Goal: Find specific page/section: Find specific page/section

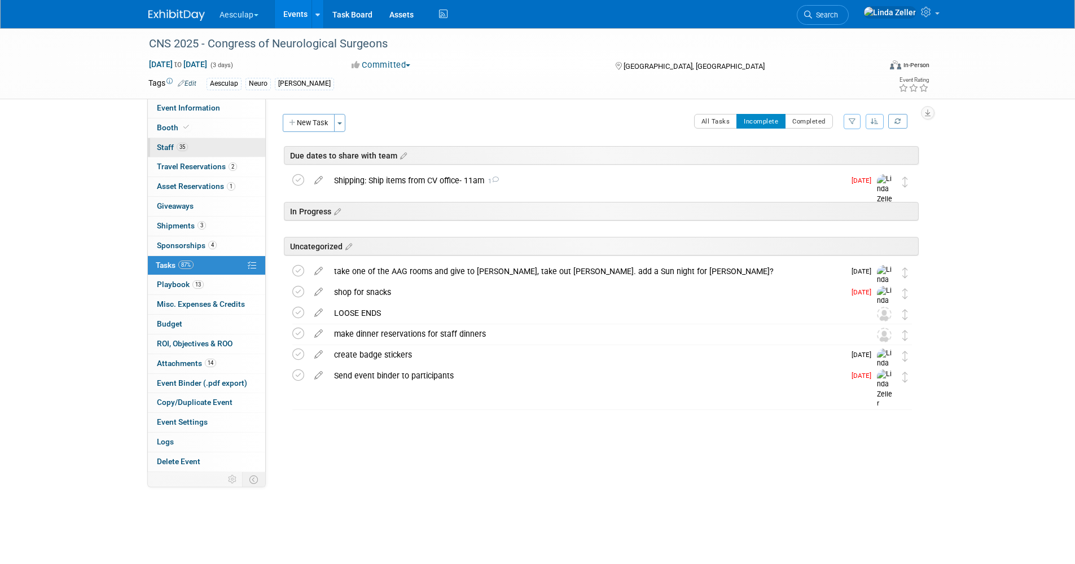
click at [165, 146] on span "Staff 35" at bounding box center [172, 147] width 31 height 9
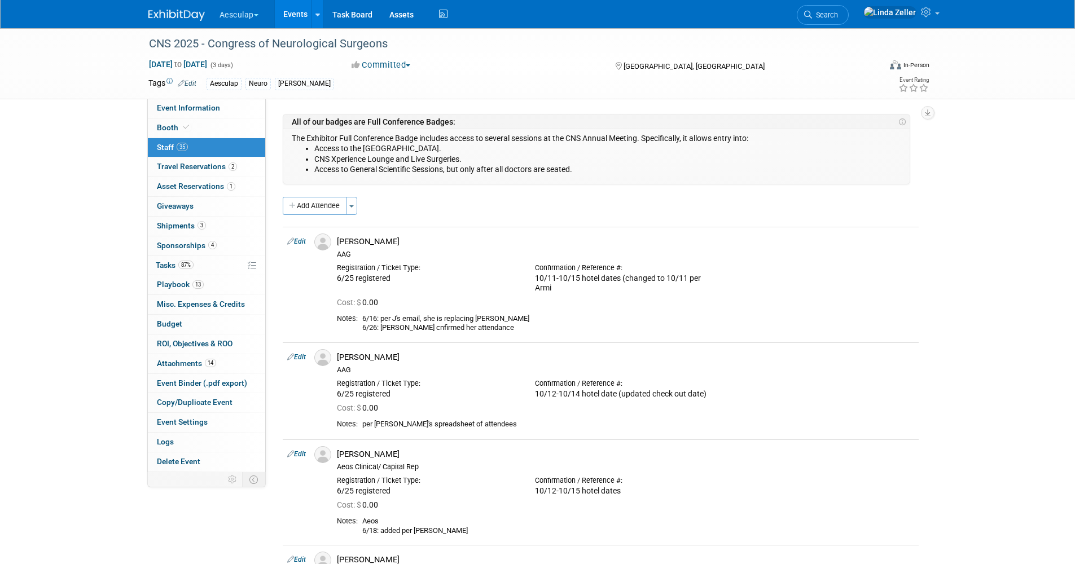
click at [838, 17] on span "Search" at bounding box center [825, 15] width 26 height 8
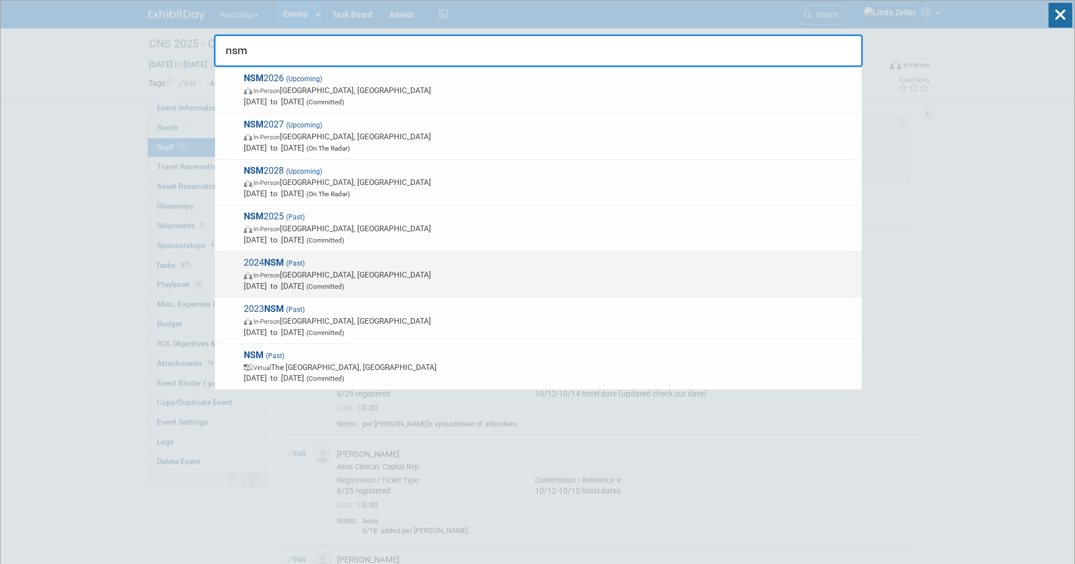
type input "nsm"
click at [258, 267] on span "2024 NSM (Past) In-Person San Antonio, TX Feb 3, 2024 to Feb 9, 2024 (Committed)" at bounding box center [547, 274] width 615 height 34
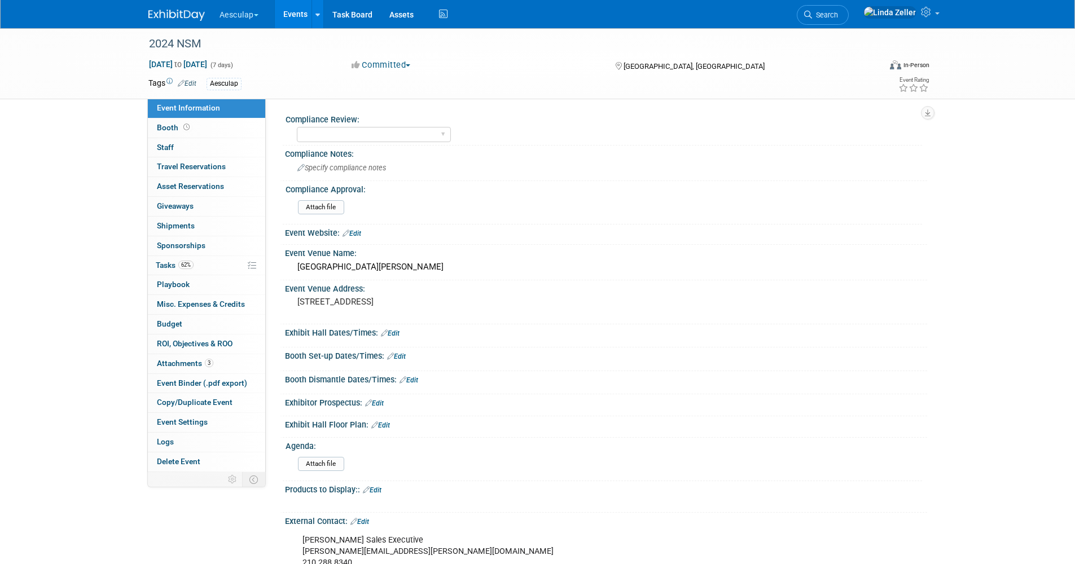
select select "Misc. Company Functions"
click at [188, 163] on span "Travel Reservations 0" at bounding box center [191, 166] width 69 height 9
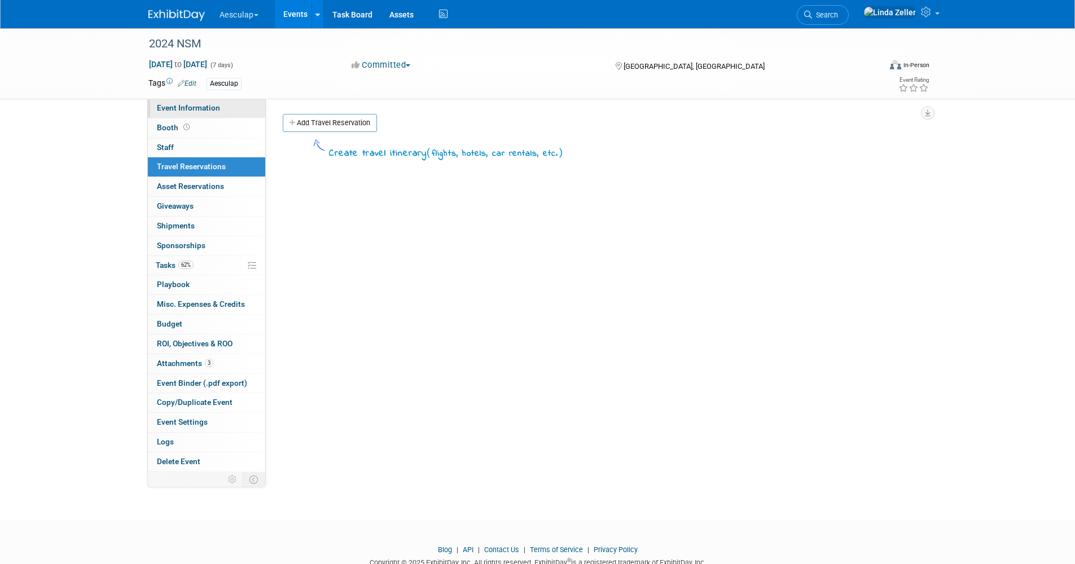
click at [177, 105] on span "Event Information" at bounding box center [188, 107] width 63 height 9
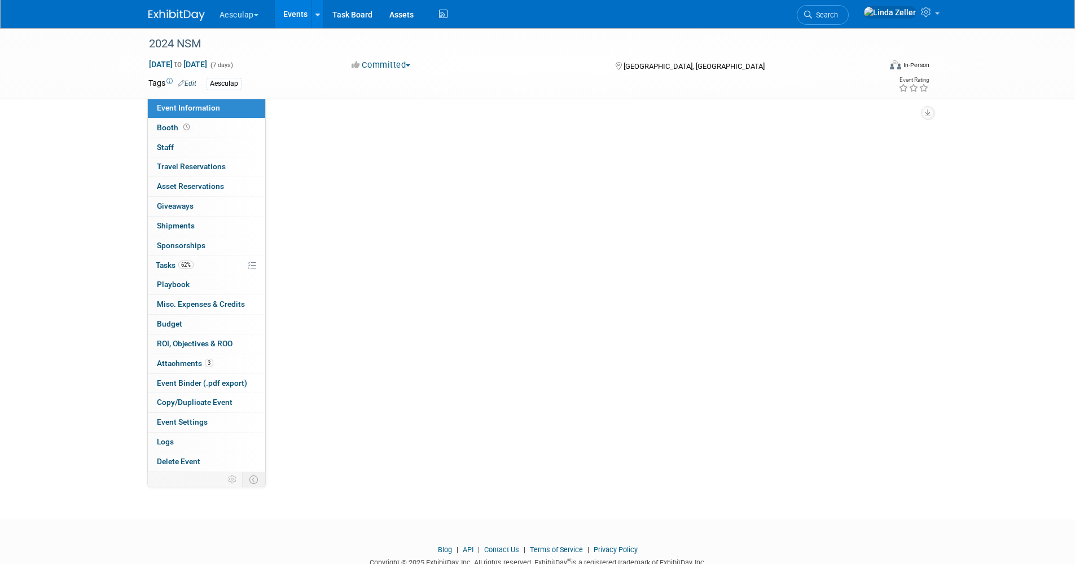
select select "Misc. Company Functions"
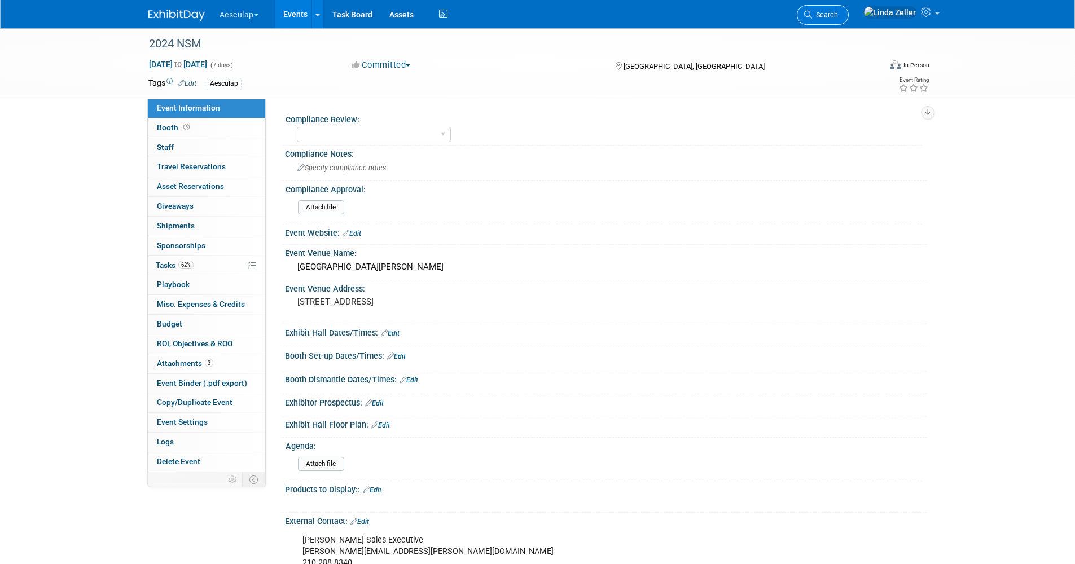
click at [838, 16] on span "Search" at bounding box center [825, 15] width 26 height 8
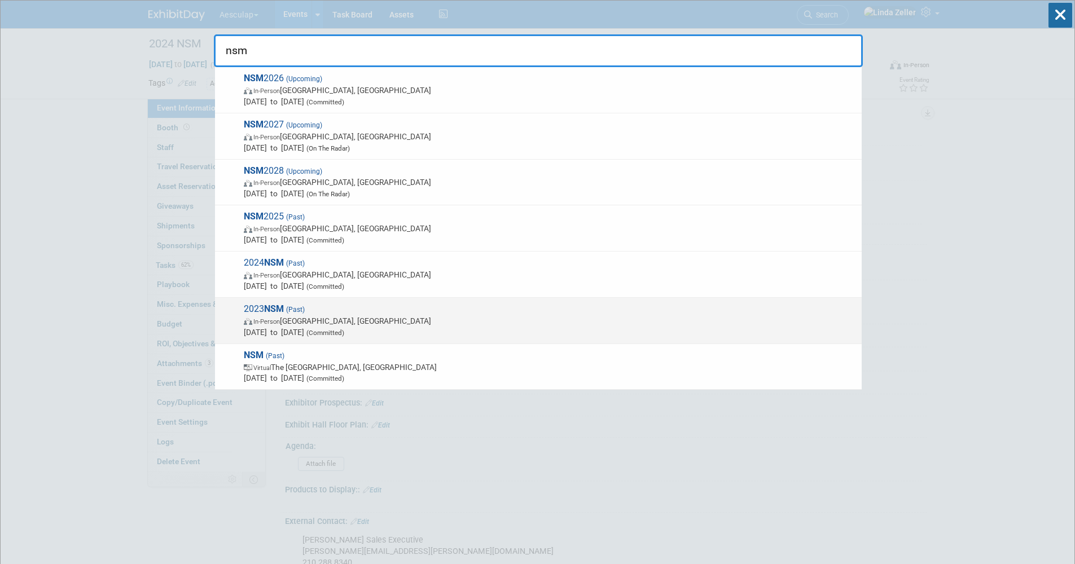
type input "nsm"
click at [291, 311] on span "(Past)" at bounding box center [294, 310] width 21 height 8
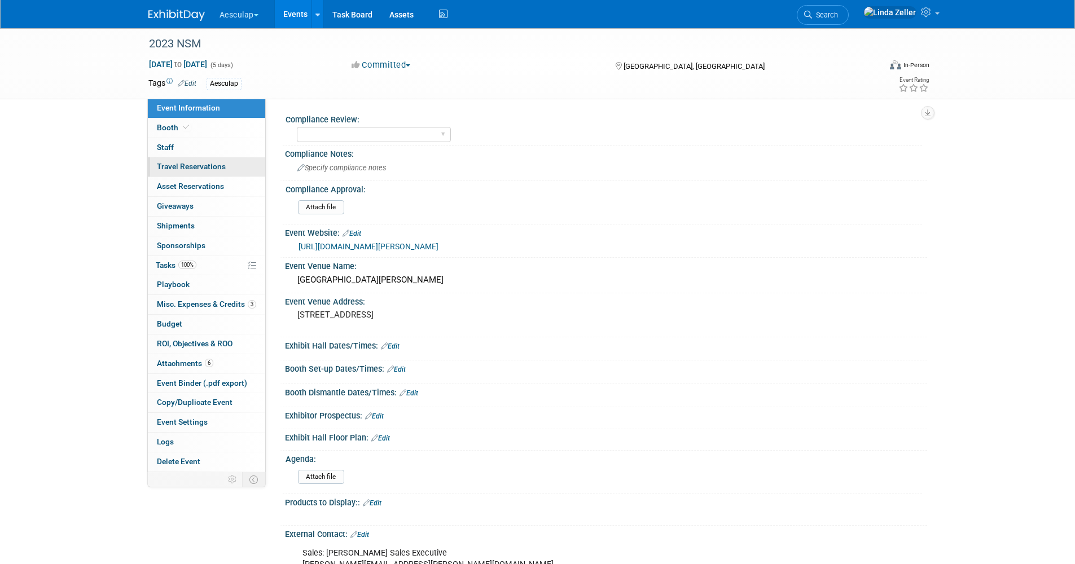
click at [178, 162] on span "Travel Reservations 0" at bounding box center [191, 166] width 69 height 9
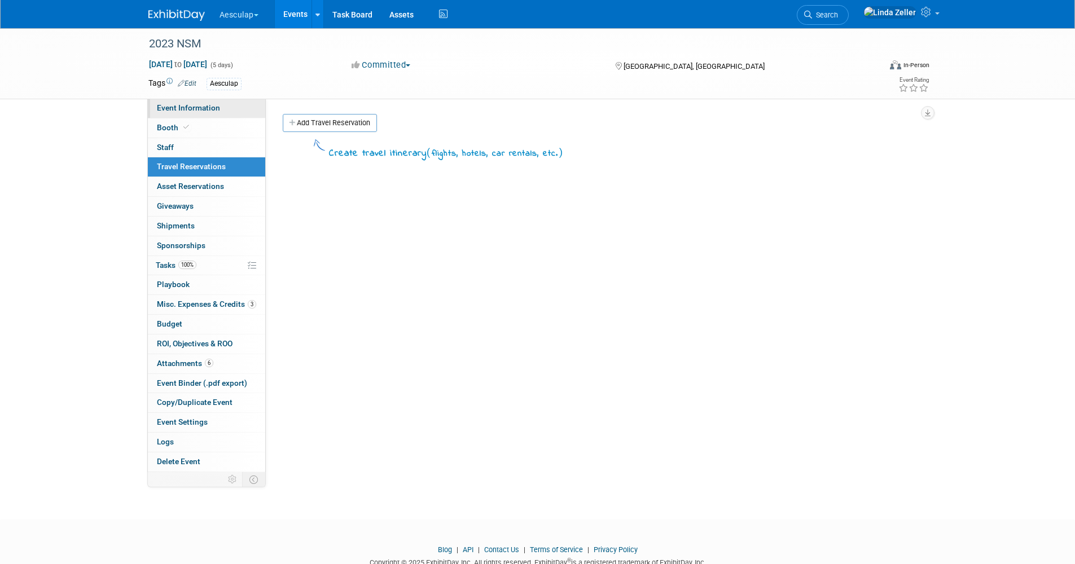
click at [168, 106] on span "Event Information" at bounding box center [188, 107] width 63 height 9
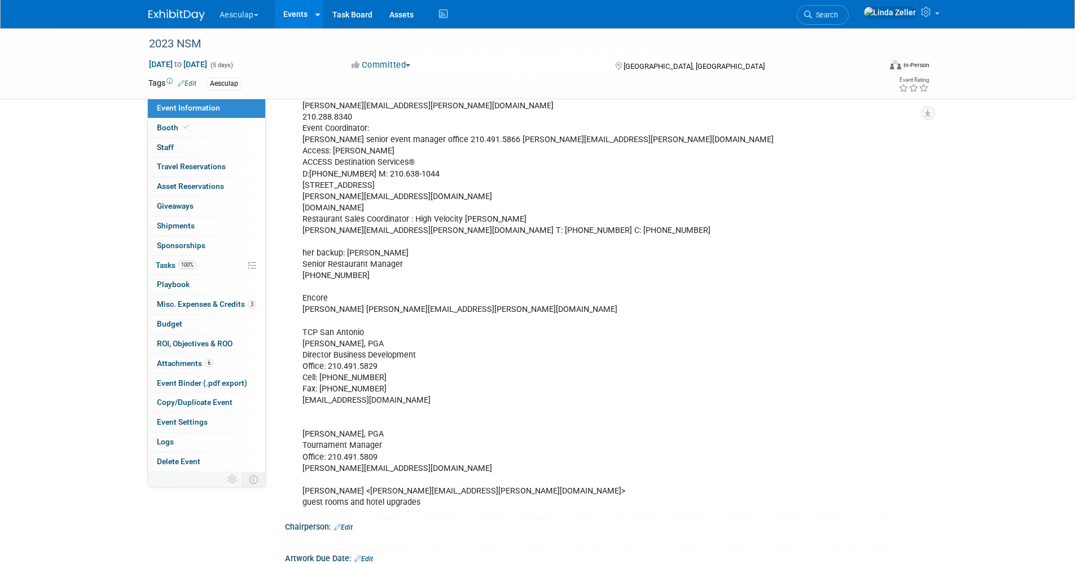
scroll to position [451, 0]
